Goal: Task Accomplishment & Management: Use online tool/utility

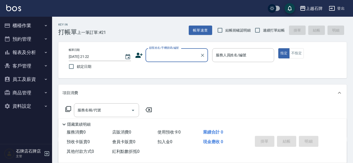
click at [173, 59] on input "顧客姓名/手機號碼/編號" at bounding box center [173, 55] width 50 height 9
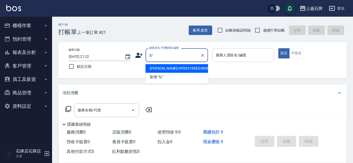
type input "5"
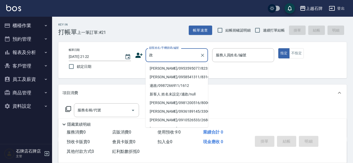
drag, startPoint x: 191, startPoint y: 68, endPoint x: 209, endPoint y: 66, distance: 18.0
click at [191, 68] on li "[PERSON_NAME]/0953595077/8235" at bounding box center [177, 68] width 63 height 9
type input "[PERSON_NAME]/0953595077/8235"
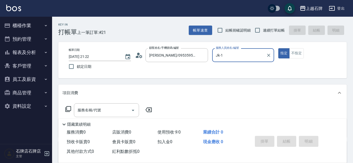
type input "Jk-1"
click at [120, 110] on input "服務名稱/代號" at bounding box center [102, 109] width 53 height 9
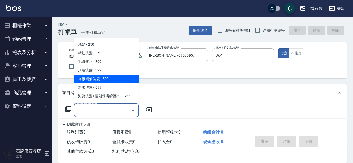
scroll to position [26, 0]
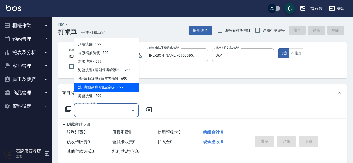
drag, startPoint x: 128, startPoint y: 84, endPoint x: 155, endPoint y: 99, distance: 31.3
click at [128, 84] on span "洗+肩頸刮痧+頭皮刮痧 - 899" at bounding box center [106, 87] width 65 height 9
type input "洗+肩頸刮痧+頭皮刮痧(109)"
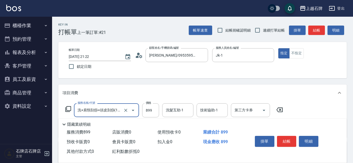
click at [151, 104] on label "價格" at bounding box center [148, 103] width 5 height 4
click at [151, 104] on input "899" at bounding box center [150, 110] width 17 height 14
click at [153, 110] on input "899" at bounding box center [150, 110] width 17 height 14
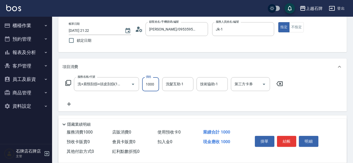
type input "1000"
click at [75, 102] on icon at bounding box center [69, 104] width 13 height 6
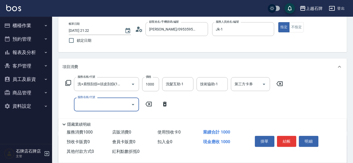
scroll to position [0, 0]
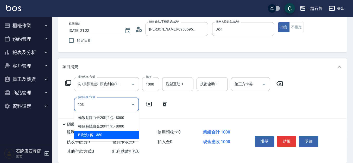
click at [120, 134] on span "B級洗+剪 - 350" at bounding box center [106, 134] width 65 height 9
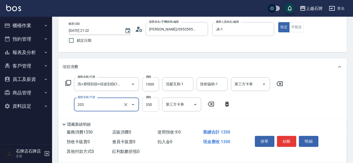
type input "B級洗+剪(203)"
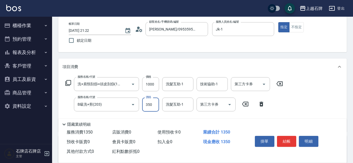
click at [151, 107] on input "350" at bounding box center [150, 104] width 17 height 14
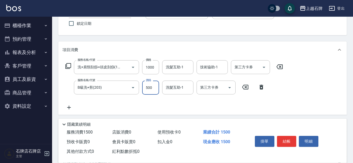
scroll to position [52, 0]
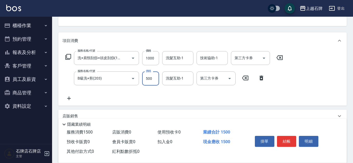
type input "500"
click at [69, 101] on icon at bounding box center [69, 98] width 13 height 6
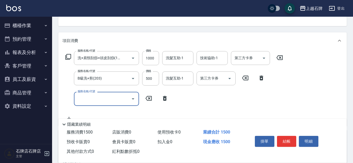
scroll to position [0, 0]
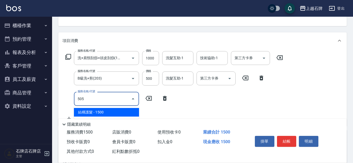
drag, startPoint x: 107, startPoint y: 114, endPoint x: 140, endPoint y: 110, distance: 32.5
click at [108, 114] on span "結構護髮 - 1500" at bounding box center [106, 112] width 65 height 9
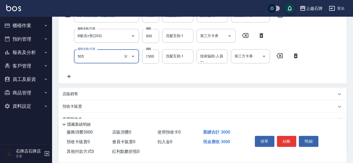
scroll to position [104, 0]
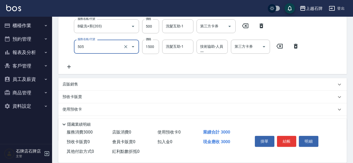
type input "結構護髮(505)"
click at [65, 68] on icon at bounding box center [69, 67] width 13 height 6
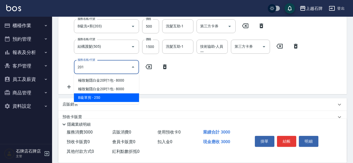
click at [126, 98] on span "B級單剪 - 250" at bounding box center [106, 97] width 65 height 9
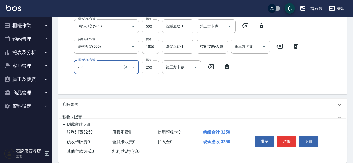
click at [157, 70] on input "250" at bounding box center [150, 67] width 17 height 14
type input "B級單剪(201)"
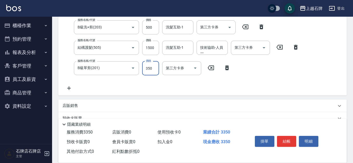
type input "350"
click at [198, 97] on div "項目消費 服務名稱/代號 洗+肩頸刮痧+頭皮刮痧(109) 服務名稱/代號 價格 1000 價格 洗髮互助-1 洗髮互助-1 技術協助-1 技術協助-1 第三…" at bounding box center [202, 71] width 289 height 181
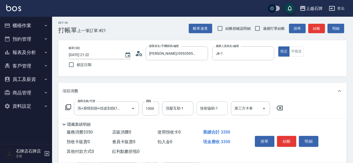
scroll to position [0, 0]
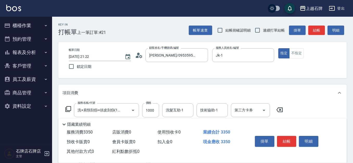
click at [292, 138] on button "結帳" at bounding box center [287, 141] width 20 height 11
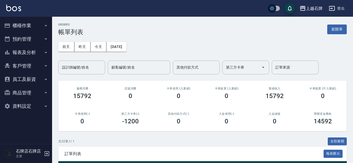
scroll to position [26, 0]
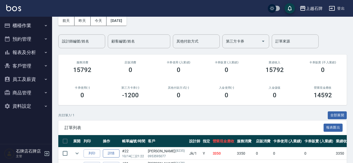
drag, startPoint x: 96, startPoint y: 155, endPoint x: 107, endPoint y: 153, distance: 10.8
click at [96, 151] on button "列印" at bounding box center [92, 153] width 17 height 8
click at [31, 56] on button "報表及分析" at bounding box center [26, 53] width 48 height 14
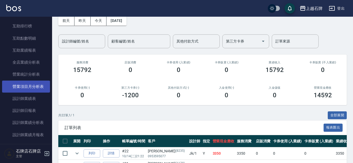
scroll to position [156, 0]
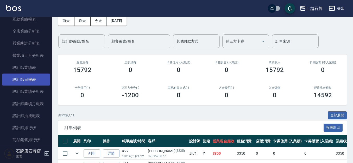
click at [40, 80] on link "設計師日報表" at bounding box center [26, 79] width 48 height 12
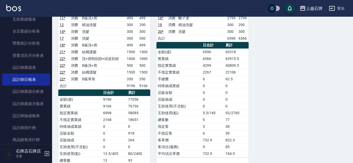
scroll to position [130, 0]
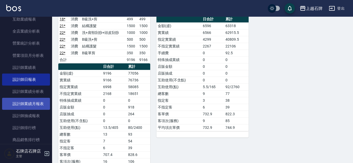
click at [43, 108] on link "設計師業績月報表" at bounding box center [26, 104] width 48 height 12
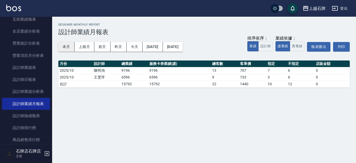
drag, startPoint x: 65, startPoint y: 48, endPoint x: 97, endPoint y: 48, distance: 32.0
click at [66, 48] on button "本月" at bounding box center [66, 47] width 16 height 10
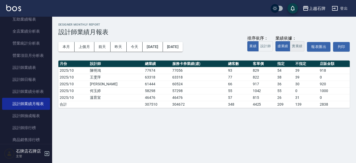
click at [294, 46] on button "實業績" at bounding box center [297, 46] width 15 height 10
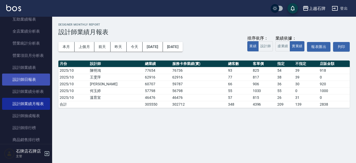
click at [30, 80] on link "設計師日報表" at bounding box center [26, 79] width 48 height 12
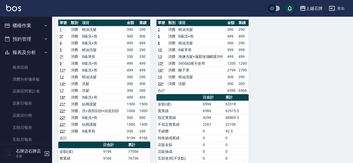
click at [36, 24] on button "櫃檯作業" at bounding box center [26, 26] width 48 height 14
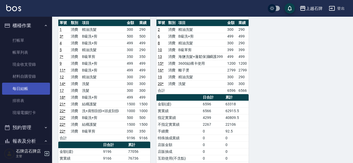
click at [37, 84] on link "每日結帳" at bounding box center [26, 89] width 48 height 12
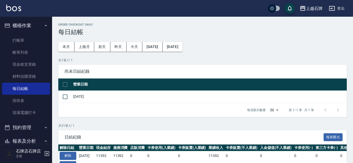
click at [73, 97] on td "[DATE]" at bounding box center [209, 96] width 275 height 12
drag, startPoint x: 68, startPoint y: 99, endPoint x: 72, endPoint y: 100, distance: 4.4
click at [68, 99] on input "checkbox" at bounding box center [65, 96] width 11 height 11
checkbox input "true"
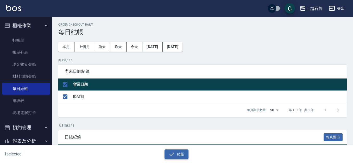
click at [182, 151] on button "結帳" at bounding box center [177, 154] width 24 height 10
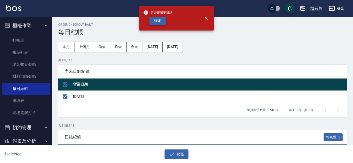
click at [162, 24] on button "確定" at bounding box center [158, 21] width 17 height 8
checkbox input "false"
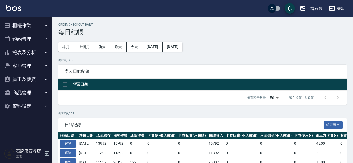
click at [11, 50] on button "報表及分析" at bounding box center [26, 53] width 48 height 14
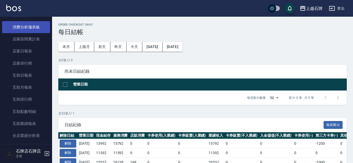
scroll to position [78, 0]
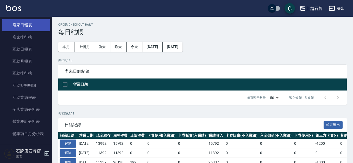
click at [30, 28] on link "店家日報表" at bounding box center [26, 25] width 48 height 12
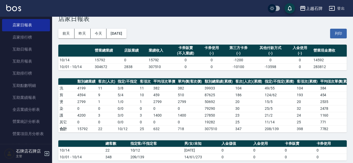
scroll to position [8, 0]
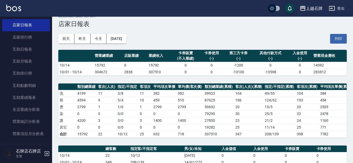
drag, startPoint x: 304, startPoint y: 38, endPoint x: 269, endPoint y: 20, distance: 39.1
click at [304, 38] on div "前天 昨天 今天 2025/10/14 列印" at bounding box center [202, 39] width 289 height 22
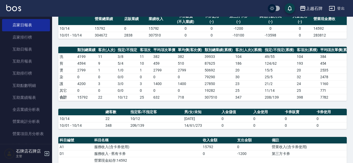
scroll to position [34, 0]
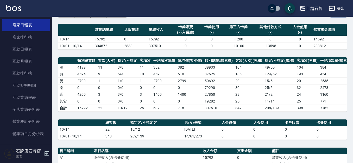
drag, startPoint x: 312, startPoint y: -4, endPoint x: 245, endPoint y: 18, distance: 70.3
click at [245, 18] on div "前天 昨天 今天 2025/10/14 列印" at bounding box center [202, 13] width 289 height 22
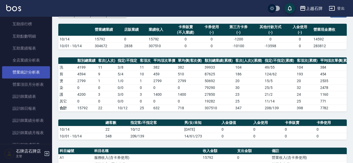
scroll to position [130, 0]
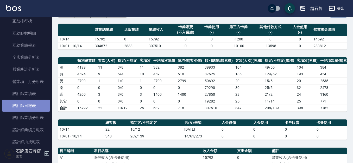
click at [41, 101] on link "設計師日報表" at bounding box center [26, 105] width 48 height 12
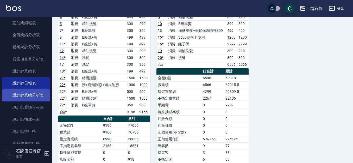
scroll to position [182, 0]
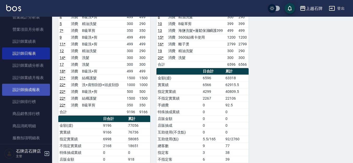
click at [36, 88] on link "設計師抽成報表" at bounding box center [26, 90] width 48 height 12
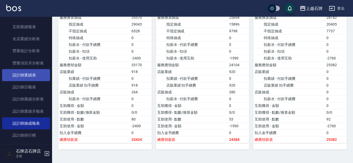
scroll to position [156, 0]
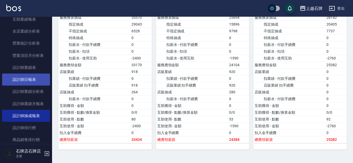
click at [43, 83] on link "設計師日報表" at bounding box center [26, 79] width 48 height 12
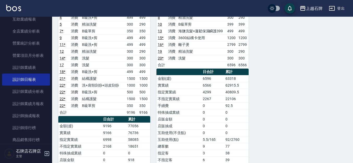
scroll to position [78, 0]
